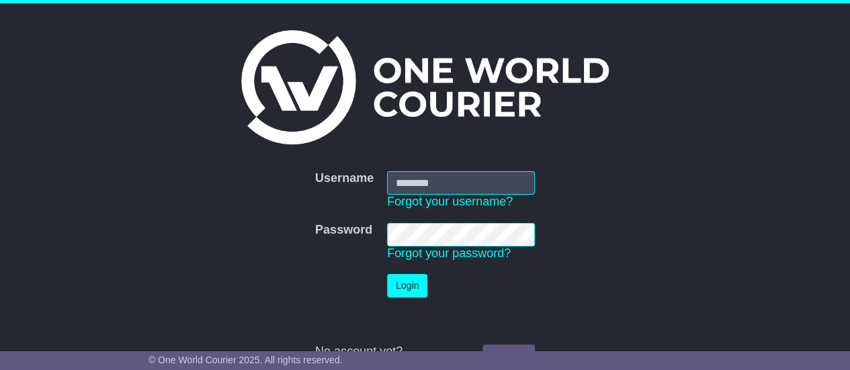
click at [387, 195] on div at bounding box center [387, 195] width 0 height 0
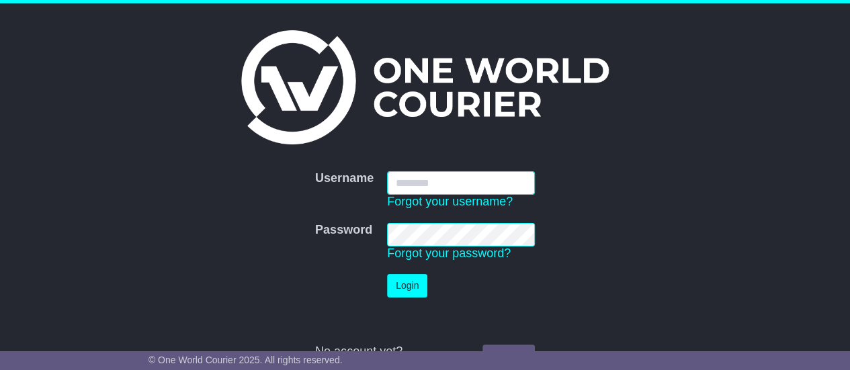
click at [430, 174] on input "Username" at bounding box center [461, 183] width 148 height 24
type input "**********"
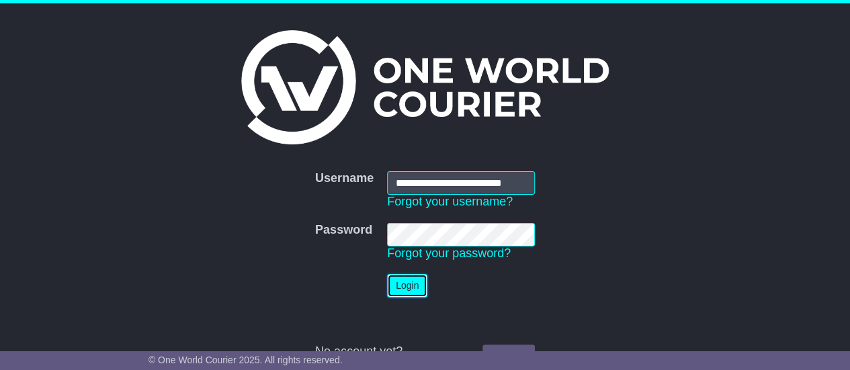
click at [411, 280] on button "Login" at bounding box center [407, 286] width 40 height 24
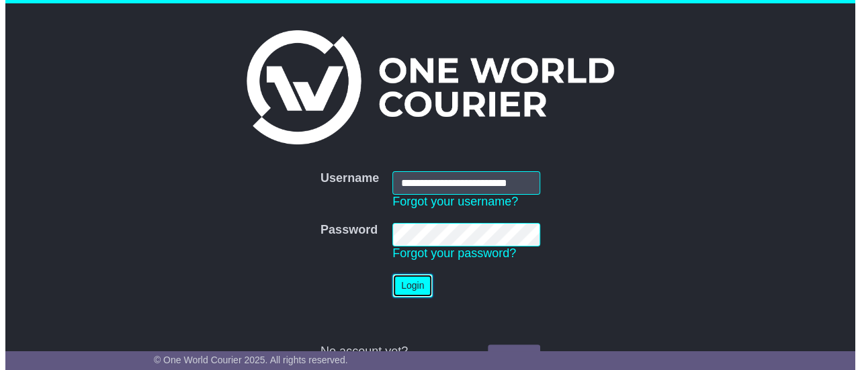
scroll to position [0, 0]
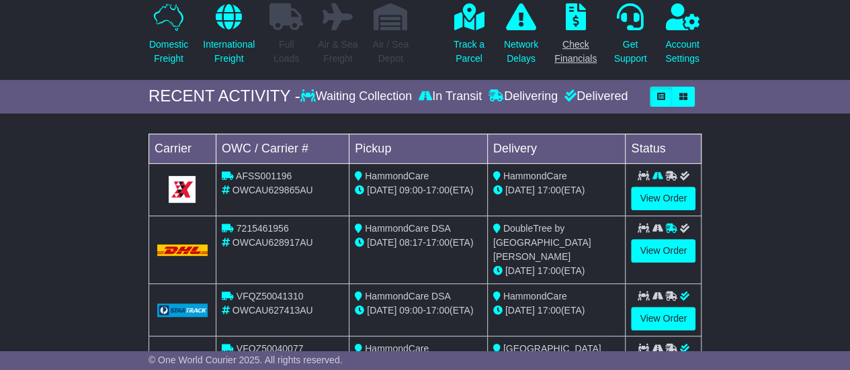
scroll to position [157, 0]
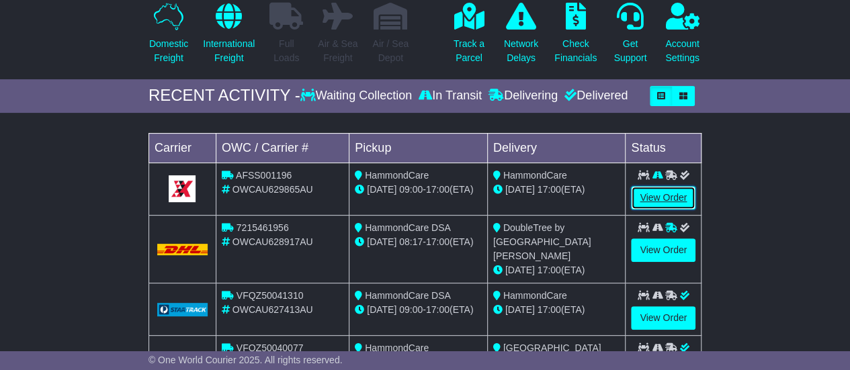
click at [650, 194] on link "View Order" at bounding box center [663, 198] width 65 height 24
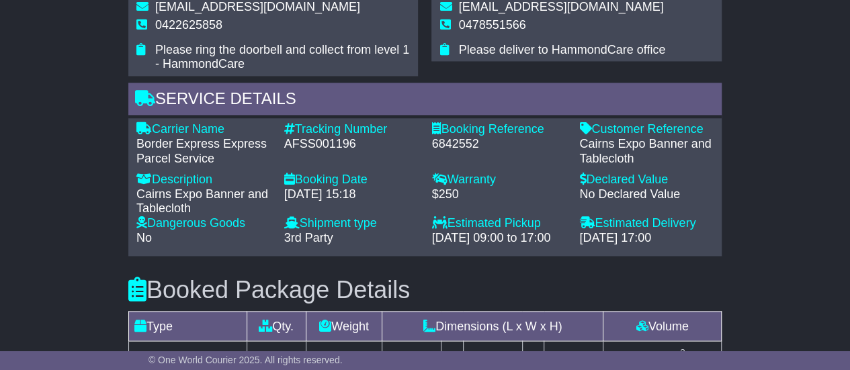
scroll to position [964, 0]
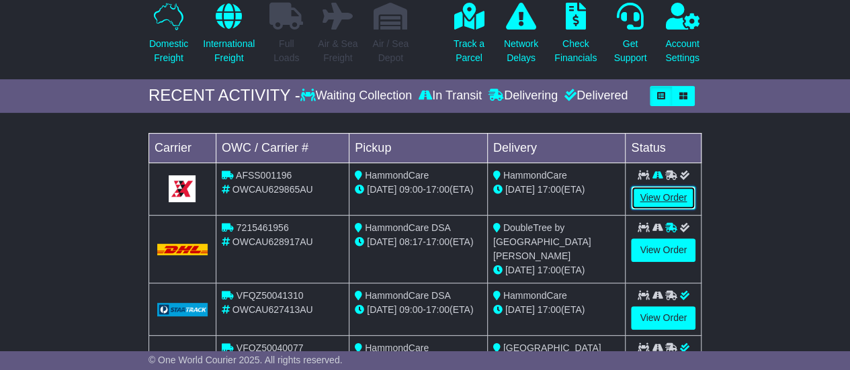
click at [658, 194] on link "View Order" at bounding box center [663, 198] width 65 height 24
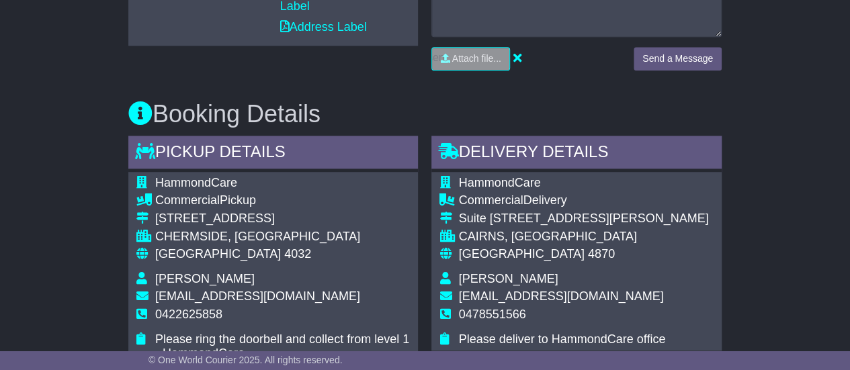
scroll to position [924, 0]
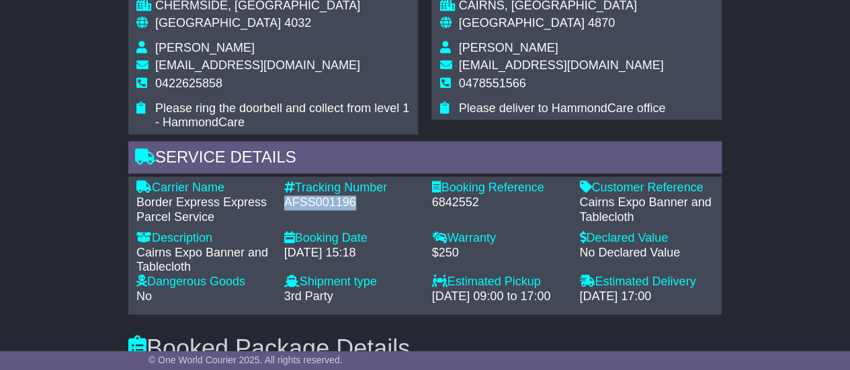
drag, startPoint x: 366, startPoint y: 190, endPoint x: 280, endPoint y: 181, distance: 85.8
click at [280, 181] on div "Tracking Number - AFSS001196" at bounding box center [351, 203] width 148 height 44
copy div "AFSS001196"
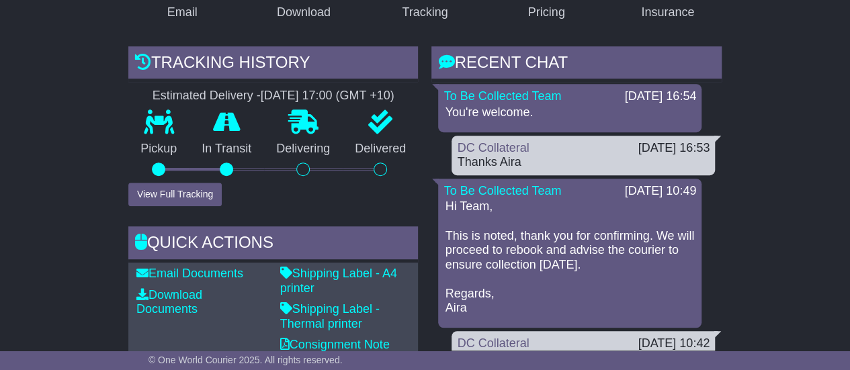
scroll to position [0, 0]
